Goal: Transaction & Acquisition: Purchase product/service

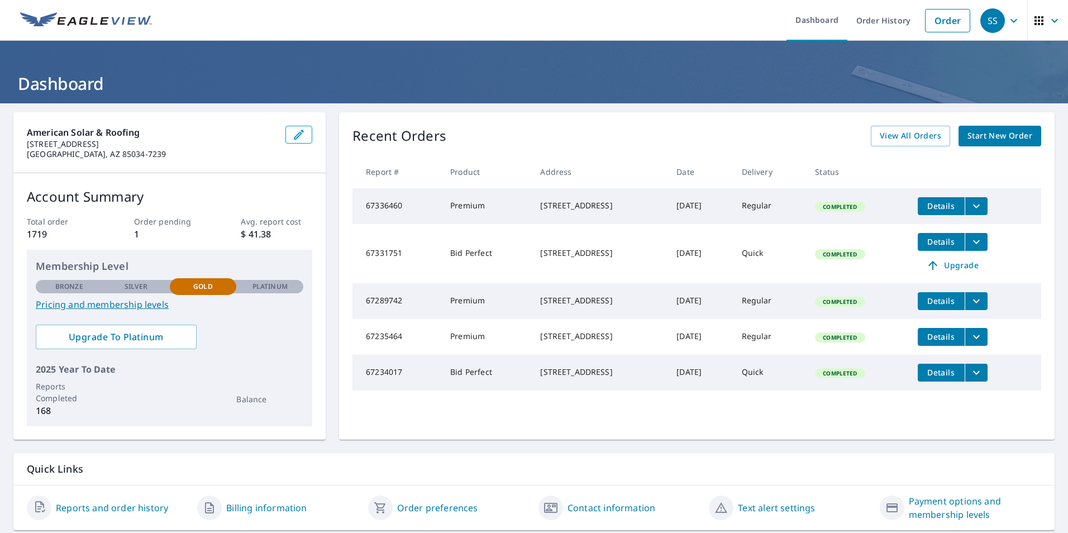
click at [980, 137] on span "Start New Order" at bounding box center [999, 136] width 65 height 14
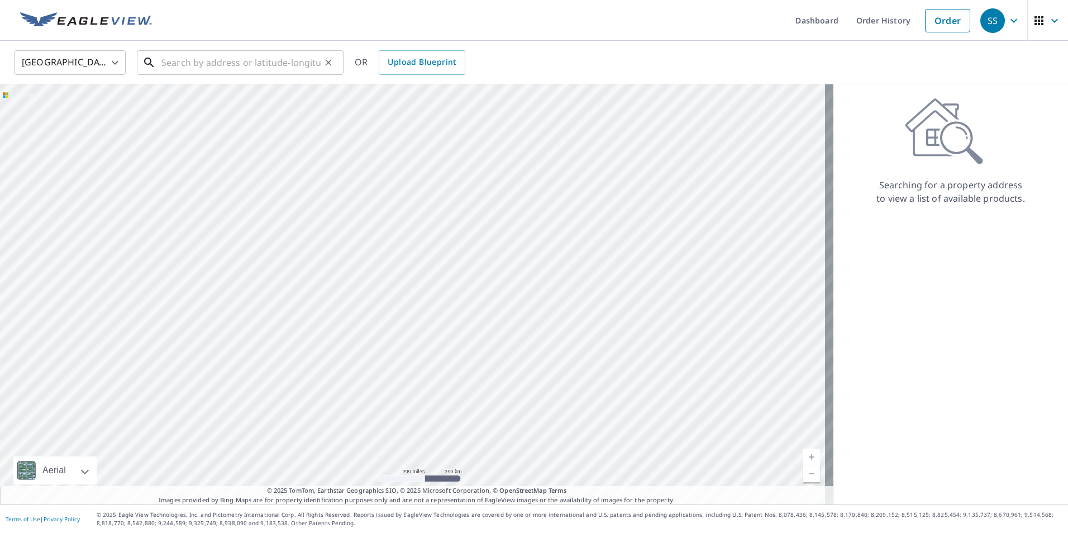
click at [201, 60] on input "text" at bounding box center [240, 62] width 159 height 31
paste input "13673 S. Hilltop Rd"
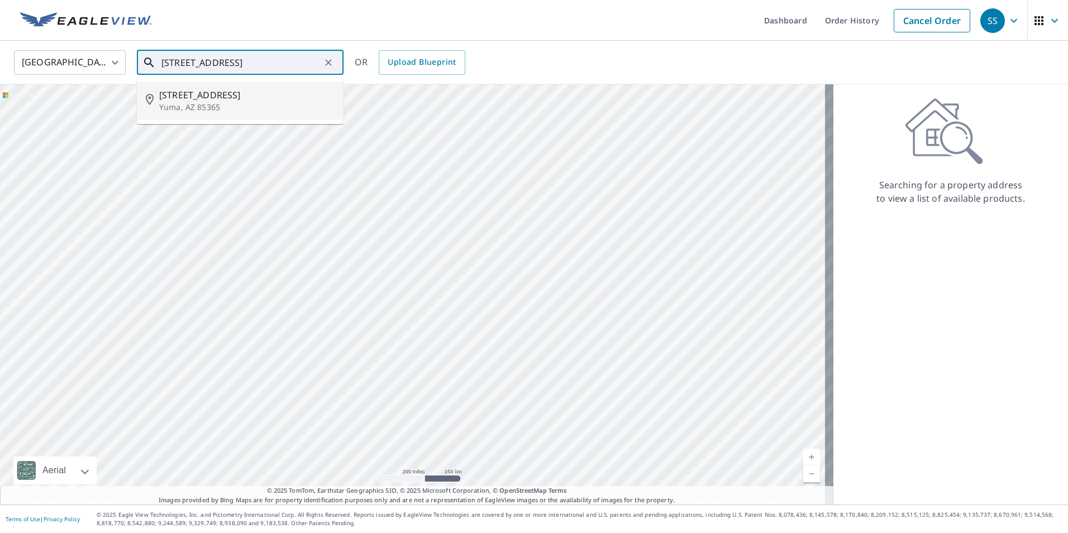
click at [206, 94] on span "13673 S Hilltop Rd" at bounding box center [246, 94] width 175 height 13
type input "13673 S Hilltop Rd Yuma, AZ 85365"
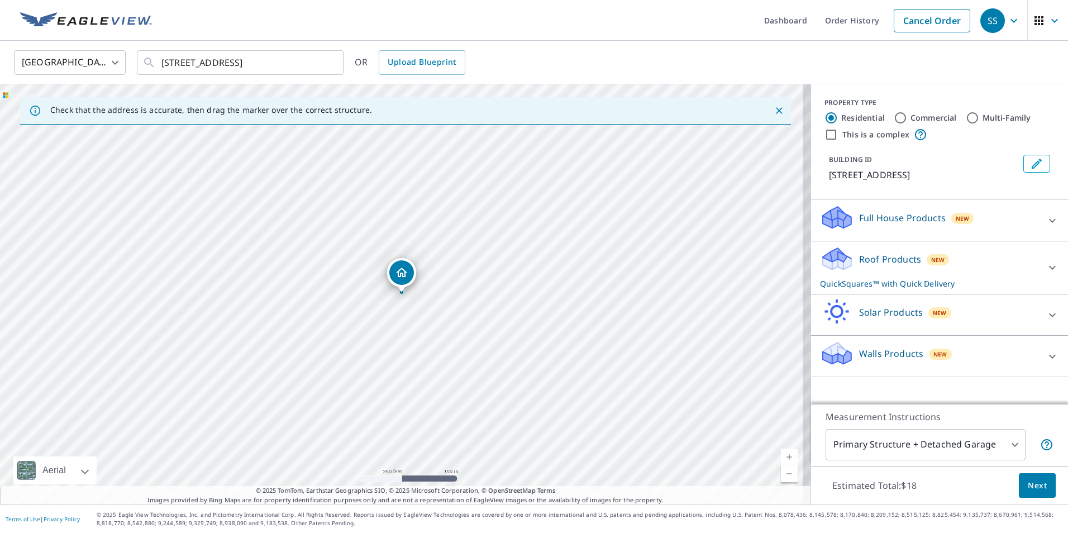
click at [835, 255] on icon at bounding box center [835, 255] width 25 height 14
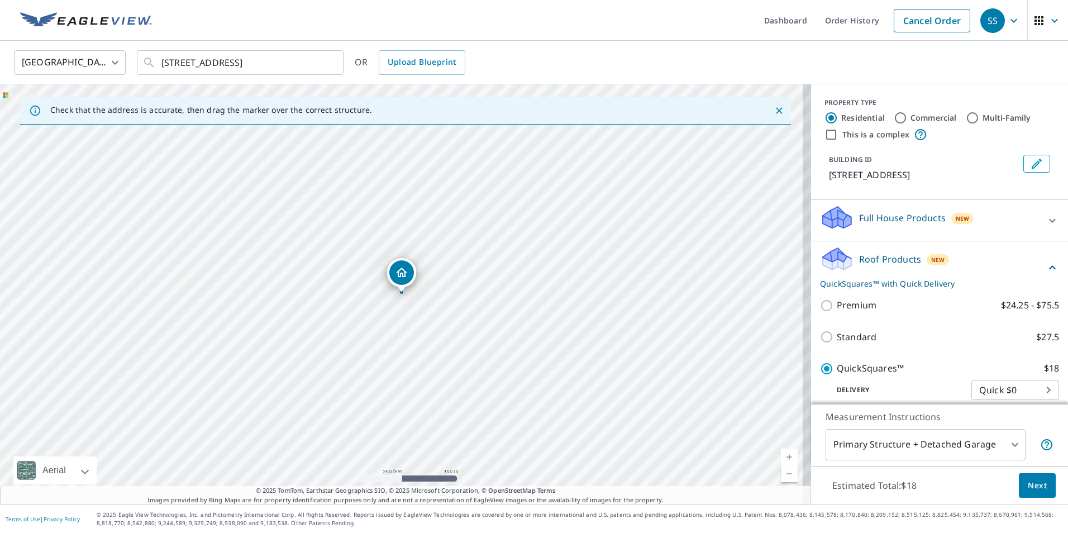
click at [1028, 481] on span "Next" at bounding box center [1037, 486] width 19 height 14
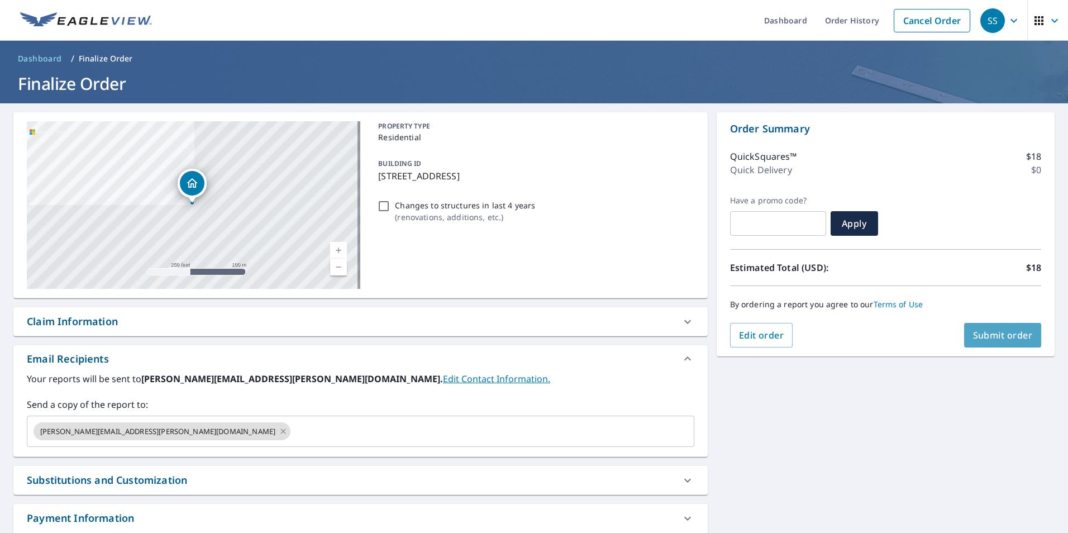
click at [979, 328] on button "Submit order" at bounding box center [1003, 335] width 78 height 25
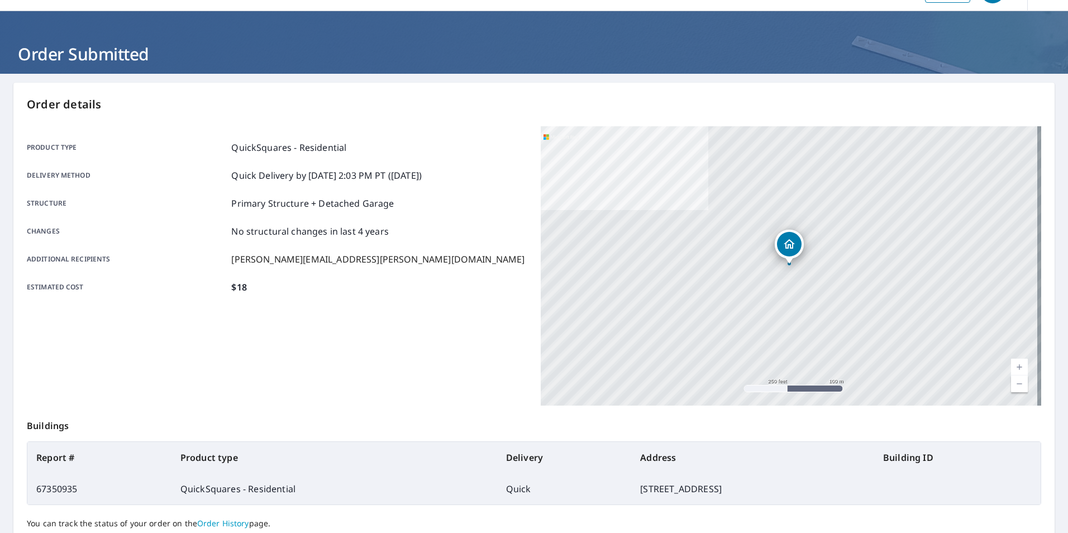
scroll to position [13, 0]
